Goal: Obtain resource: Download file/media

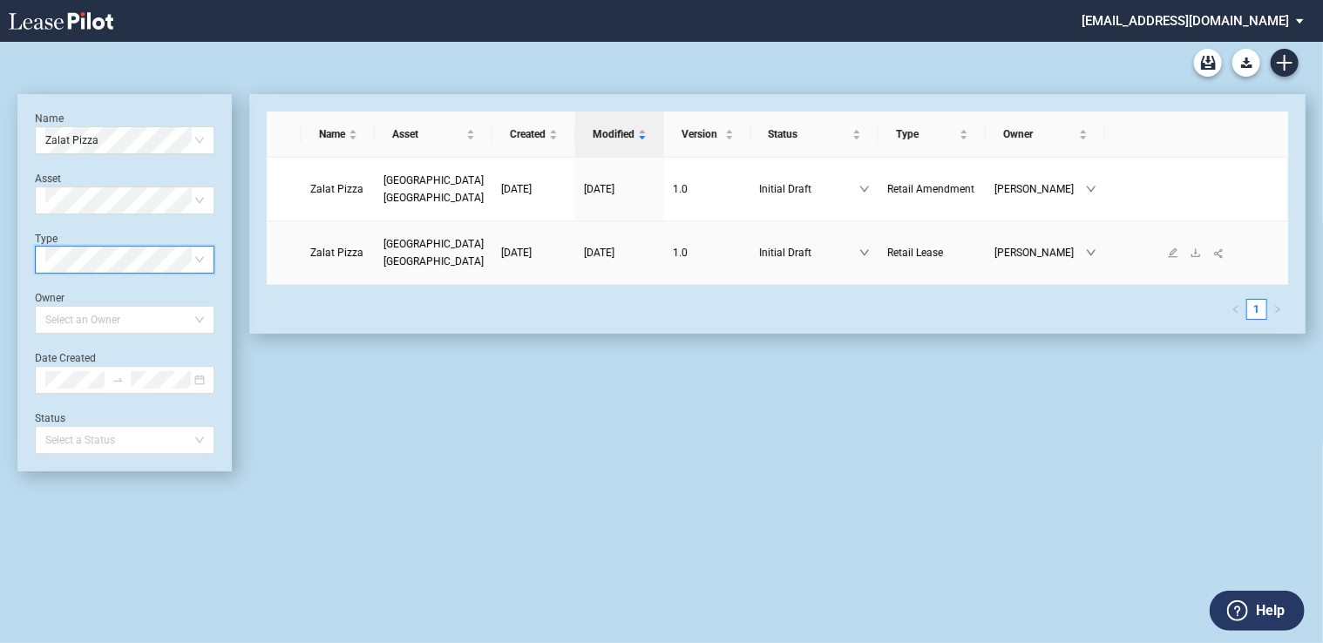
click at [413, 253] on link "[GEOGRAPHIC_DATA] [GEOGRAPHIC_DATA]" at bounding box center [434, 252] width 100 height 35
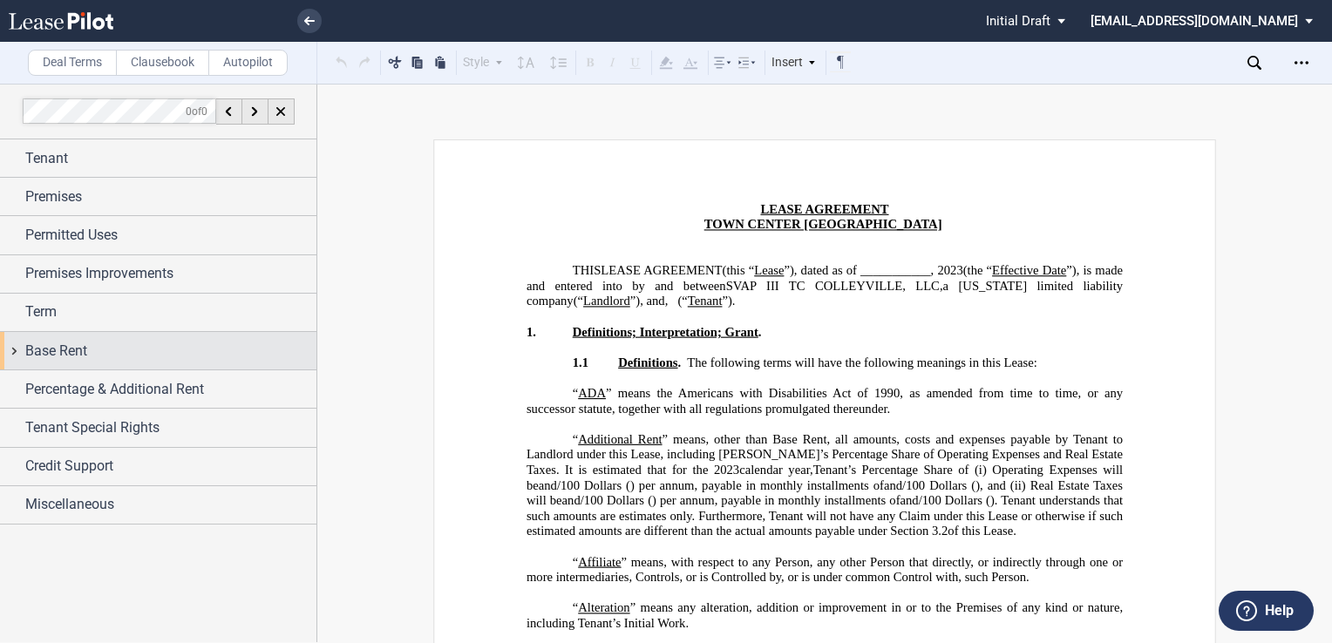
click at [119, 349] on div "Base Rent" at bounding box center [170, 351] width 291 height 21
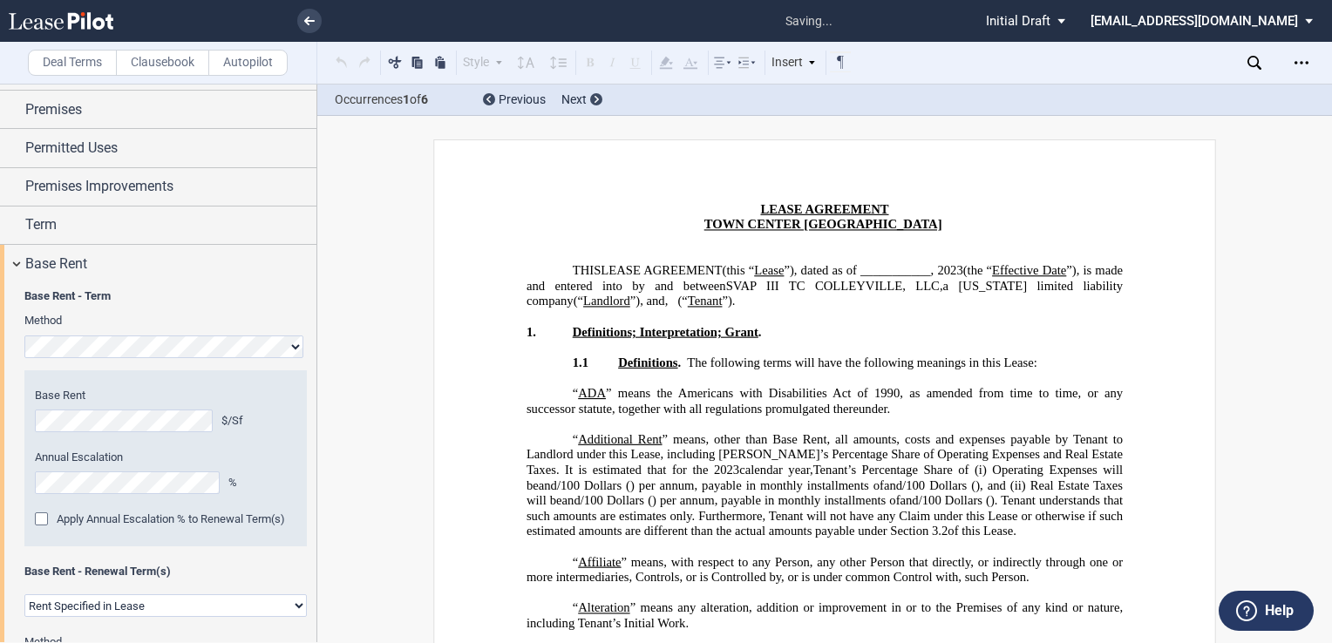
scroll to position [697, 0]
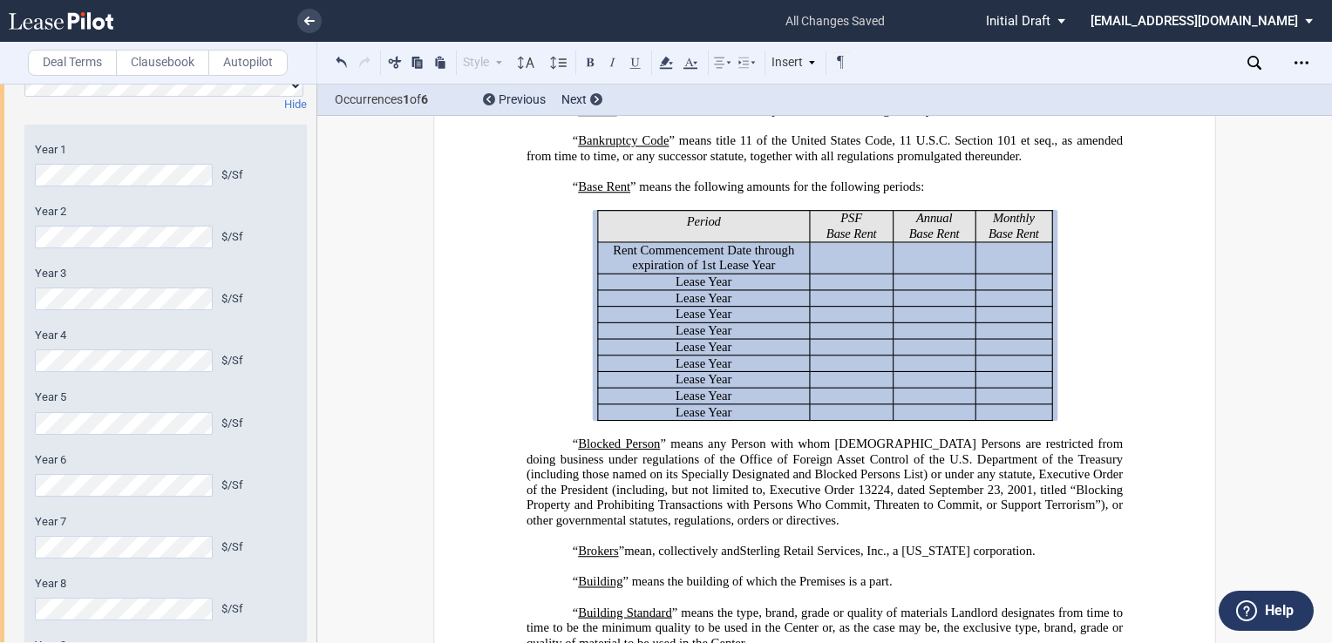
click at [27, 607] on div "Year 1 $/Sf Year 2 $/Sf Year 3 $/Sf Year 4 $/Sf Year 5 $/Sf Year 6 $/Sf Year 7 …" at bounding box center [165, 444] width 282 height 638
click at [30, 494] on div "Year 1 $/Sf Year 2 $/Sf Year 3 $/Sf Year 4 $/Sf Year 5 $/Sf Year 6 $/Sf Year 7 …" at bounding box center [165, 444] width 282 height 638
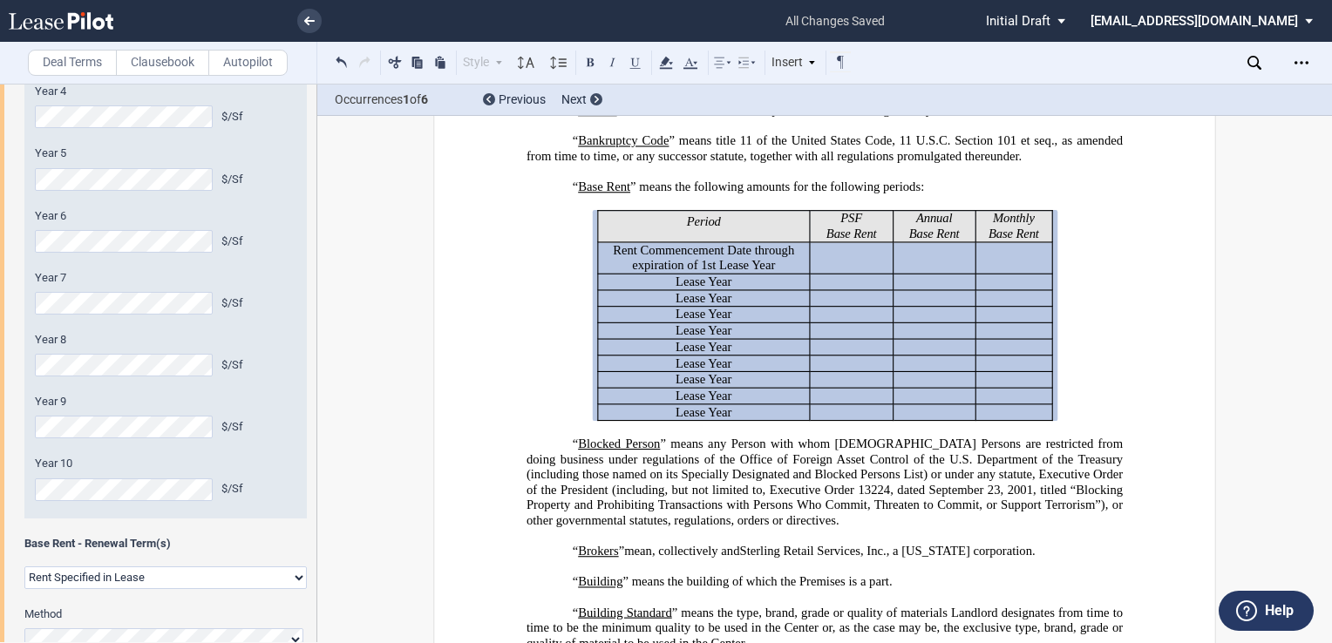
scroll to position [610, 0]
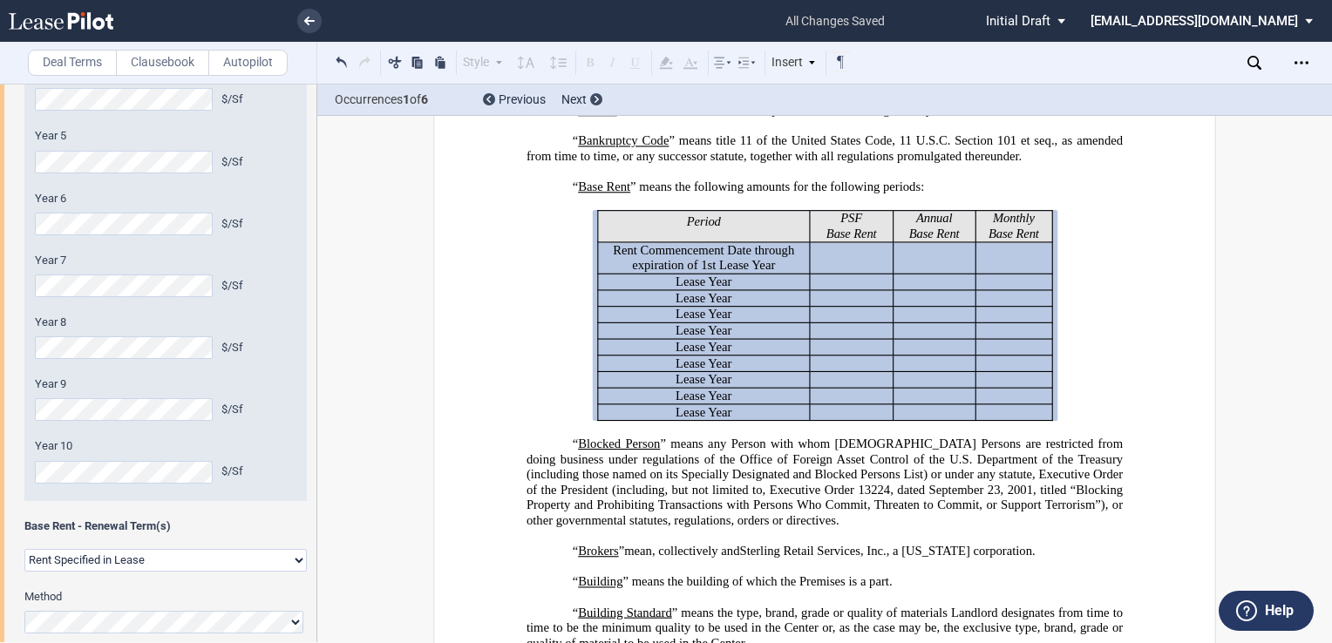
click at [31, 467] on div "Year 1 $/Sf Year 2 $/Sf Year 3 $/Sf Year 4 $/Sf Year 5 $/Sf Year 6 $/Sf Year 7 …" at bounding box center [165, 182] width 282 height 638
click at [1306, 56] on icon "Open Lease options menu" at bounding box center [1302, 63] width 14 height 14
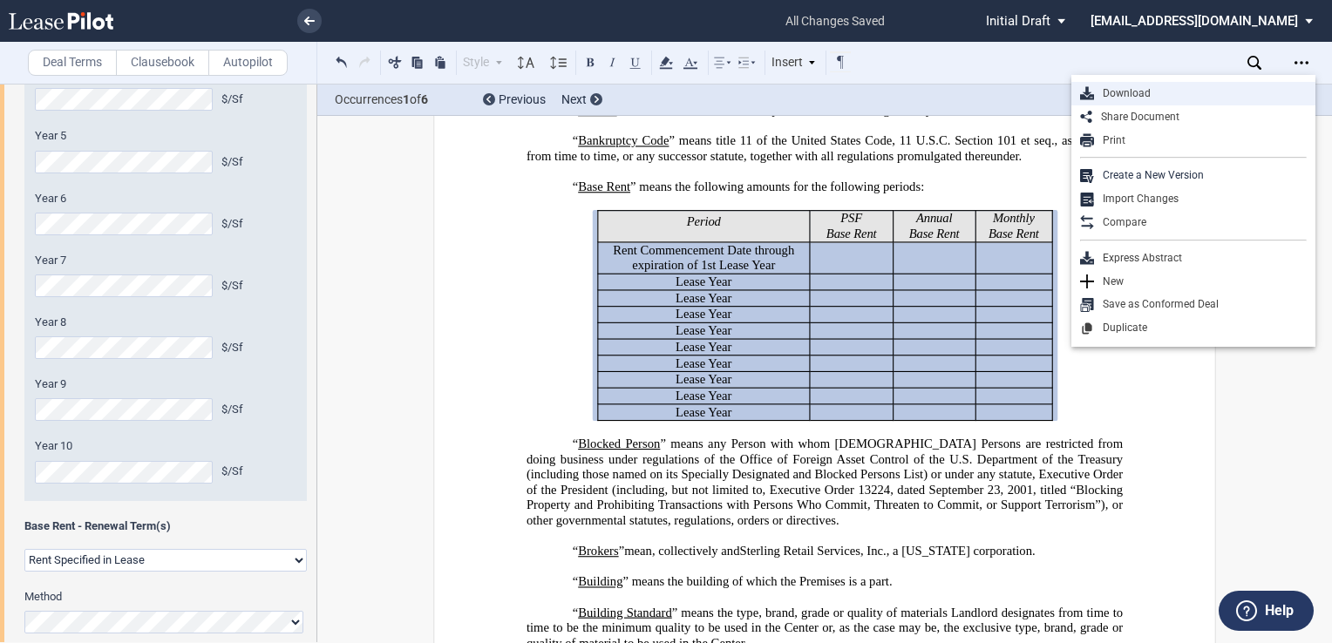
click at [1177, 91] on div "Download" at bounding box center [1200, 93] width 213 height 15
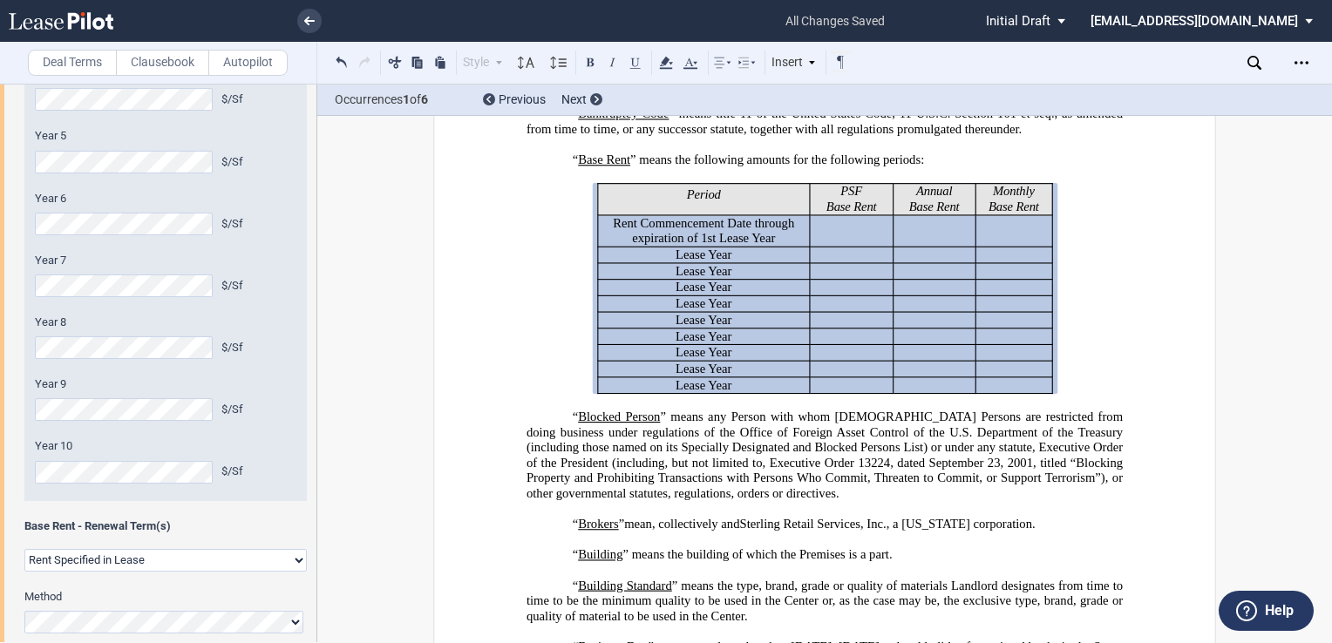
scroll to position [697, 0]
